Goal: Transaction & Acquisition: Obtain resource

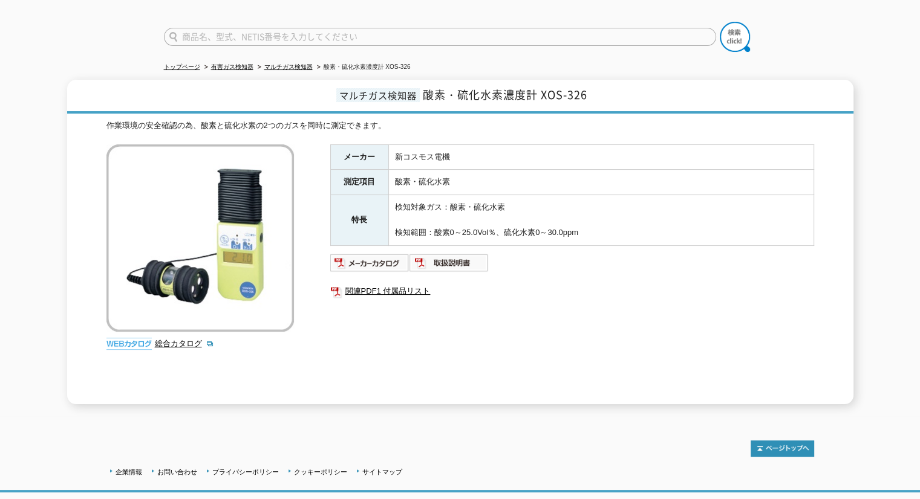
click at [222, 28] on input "text" at bounding box center [440, 37] width 552 height 18
type input "6006"
click at [719, 22] on button at bounding box center [734, 37] width 30 height 30
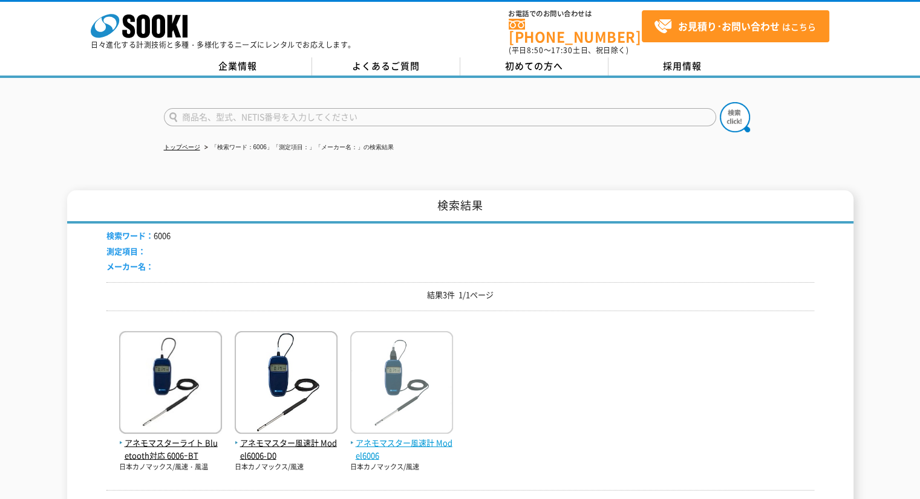
scroll to position [60, 0]
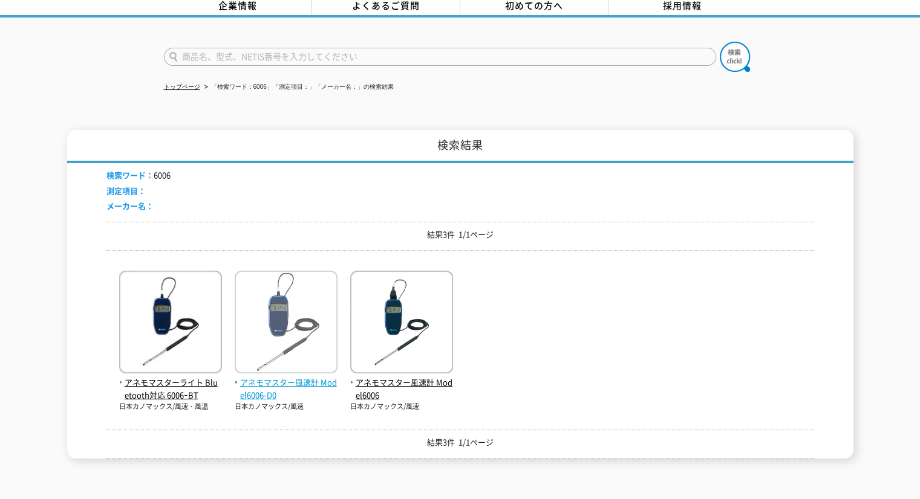
click at [298, 377] on span "アネモマスター風速計 Model6006-D0" at bounding box center [286, 389] width 103 height 25
click at [256, 377] on span "アネモマスター風速計 Model6006-D0" at bounding box center [286, 389] width 103 height 25
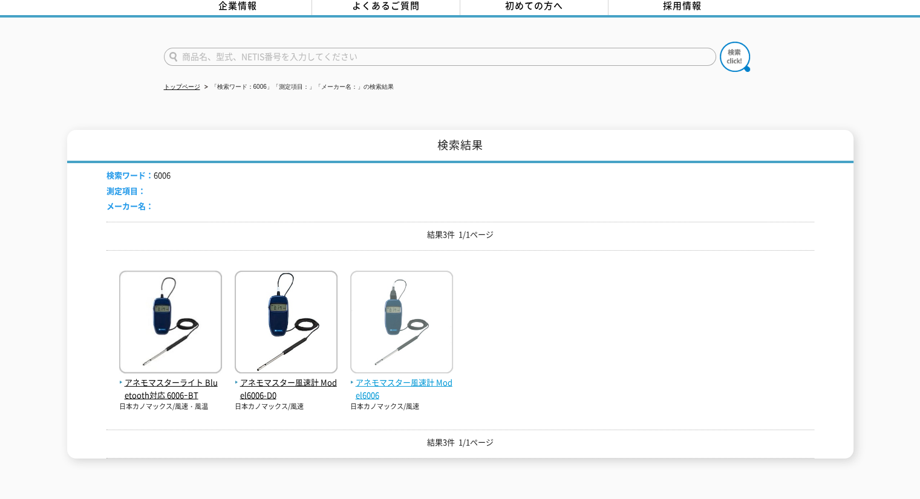
click at [404, 366] on img at bounding box center [401, 324] width 103 height 106
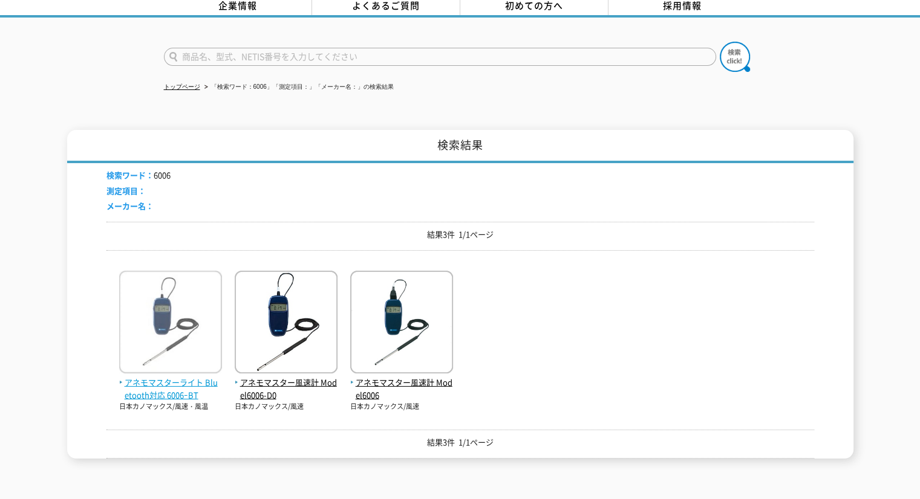
click at [174, 377] on span "アネモマスターライト Bluetooth対応 6006ｰBT" at bounding box center [170, 389] width 103 height 25
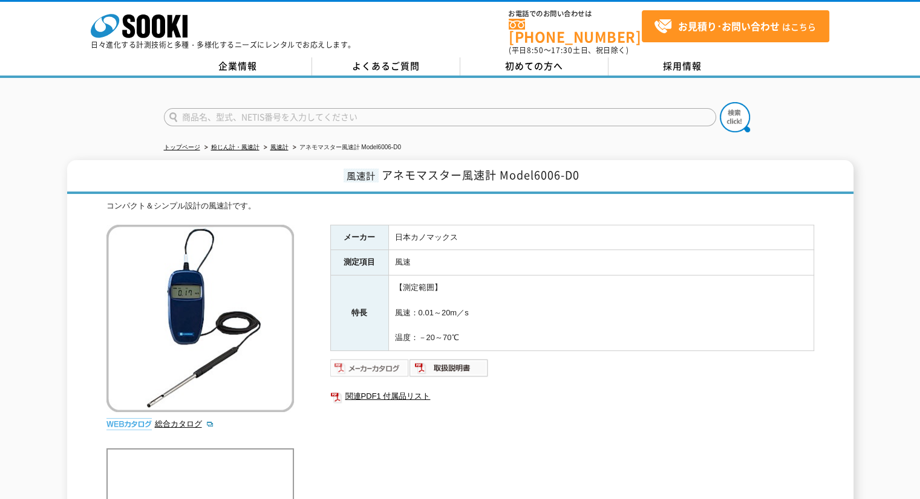
click at [383, 359] on img at bounding box center [369, 368] width 79 height 19
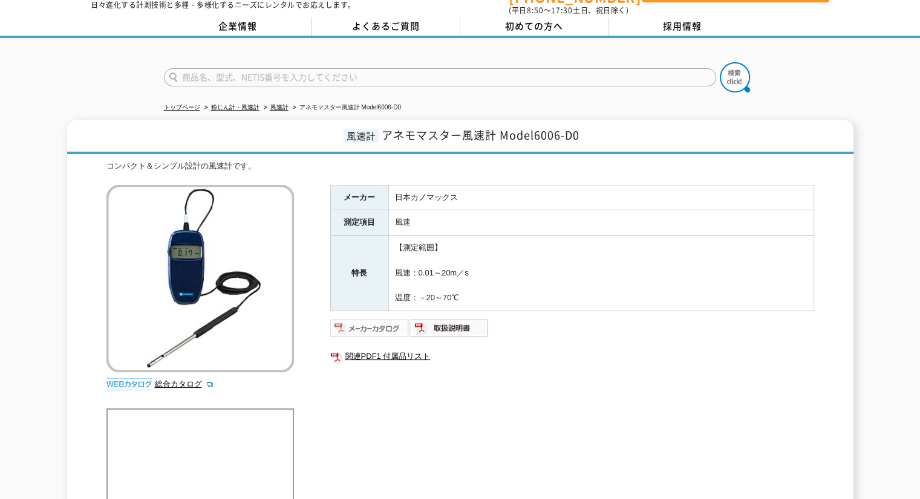
click at [385, 319] on img at bounding box center [369, 328] width 79 height 19
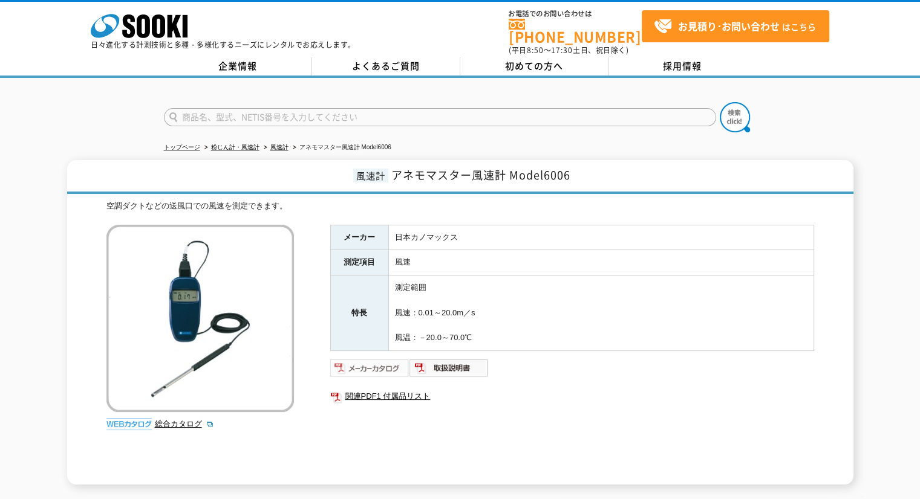
click at [366, 359] on img at bounding box center [369, 368] width 79 height 19
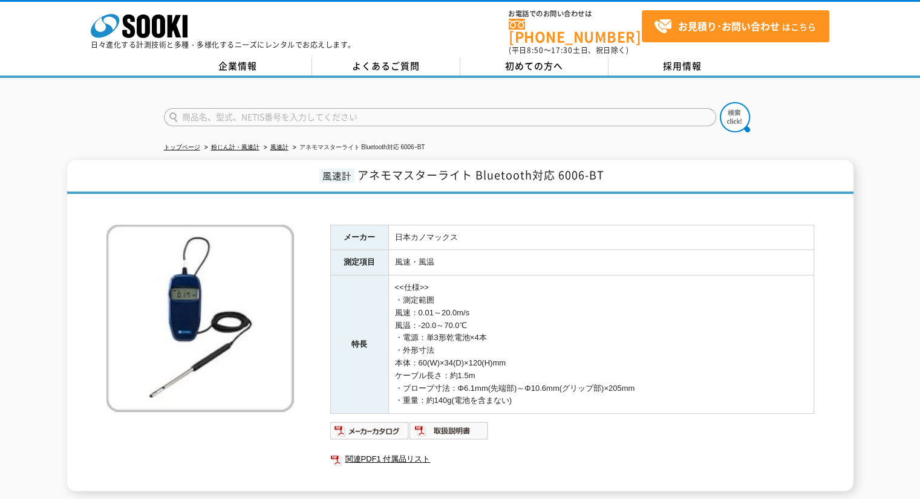
scroll to position [100, 0]
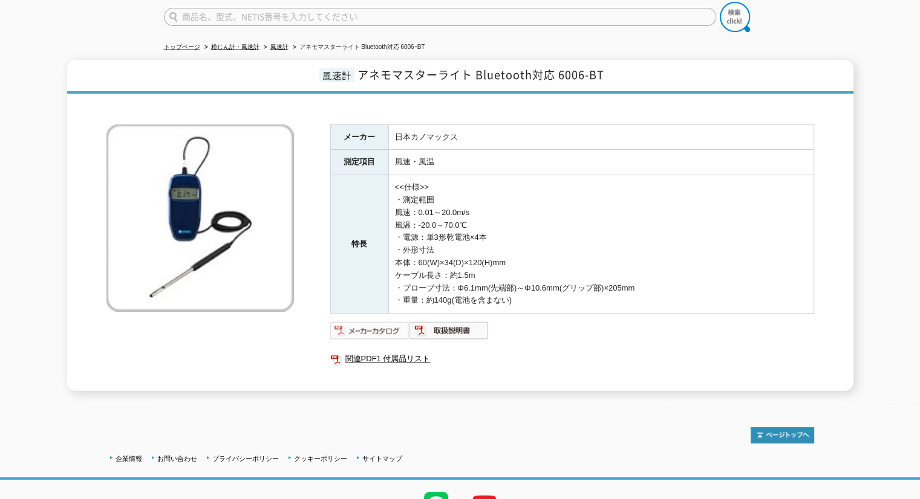
click at [383, 321] on img at bounding box center [369, 330] width 79 height 19
